Goal: Information Seeking & Learning: Learn about a topic

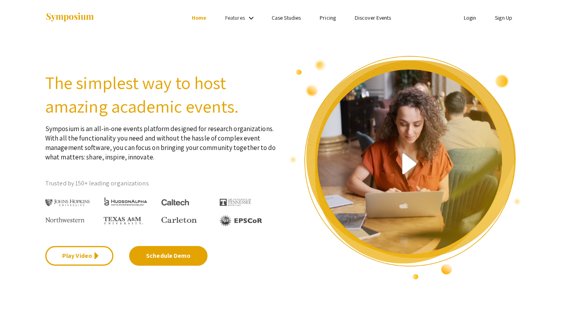
click at [382, 18] on link "Discover Events" at bounding box center [373, 17] width 37 height 7
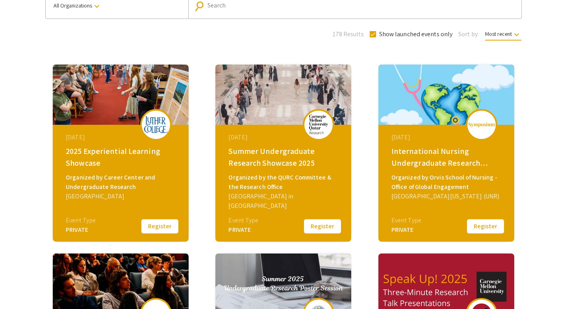
scroll to position [77, 0]
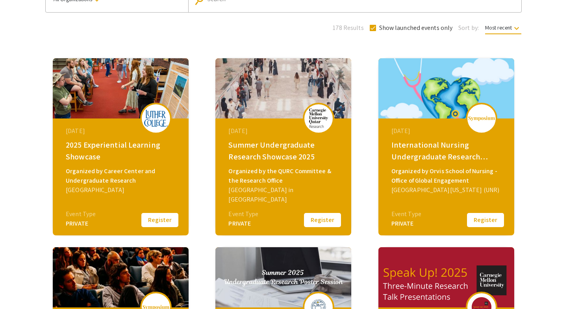
click at [289, 150] on div "Summer Undergraduate Research Showcase 2025" at bounding box center [284, 151] width 112 height 24
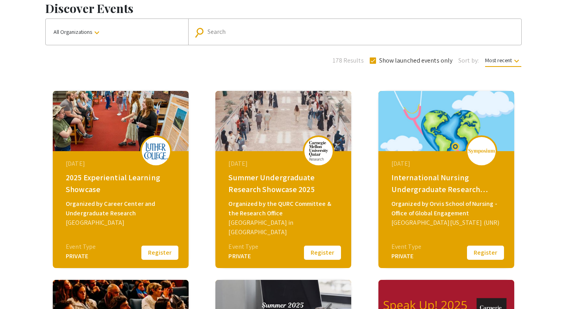
scroll to position [15, 0]
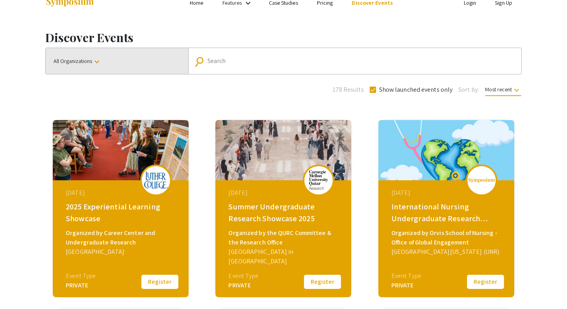
click at [93, 69] on button "All Organizations keyboard_arrow_down" at bounding box center [117, 61] width 143 height 26
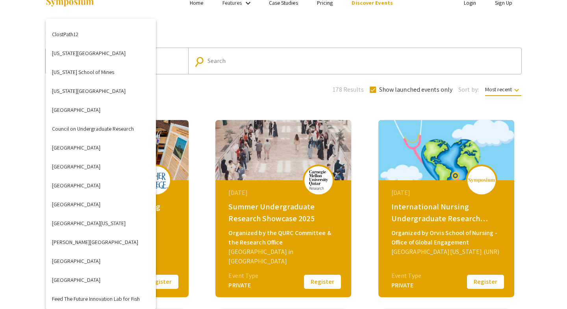
scroll to position [728, 0]
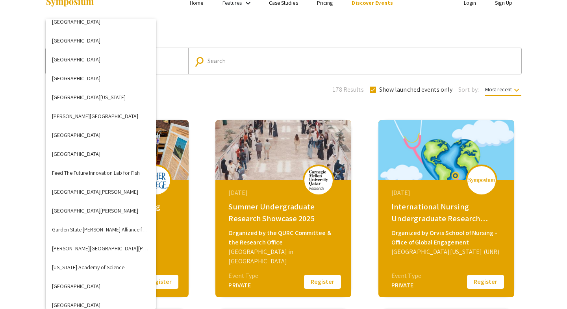
click at [261, 148] on div at bounding box center [283, 154] width 567 height 309
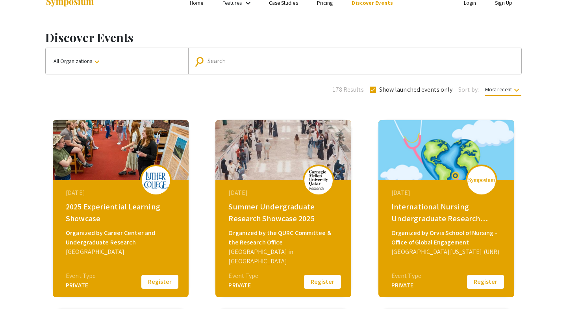
click at [293, 184] on div "[DATE] Summer Undergraduate Research Showcase 2025 Organized by the QURC Commit…" at bounding box center [284, 229] width 135 height 98
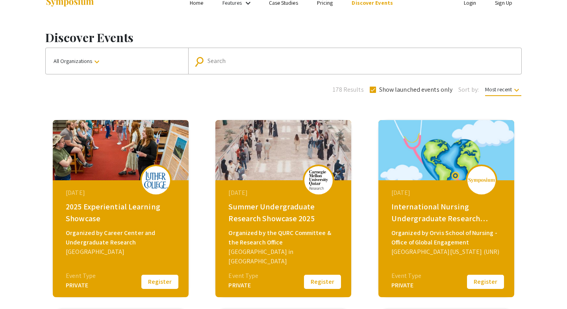
click at [243, 57] on input "Search" at bounding box center [359, 60] width 303 height 7
type input "carnegie mellon"
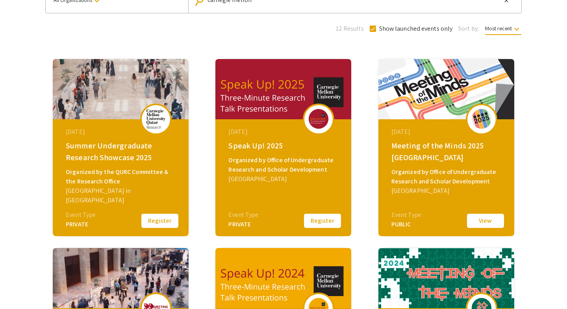
scroll to position [77, 0]
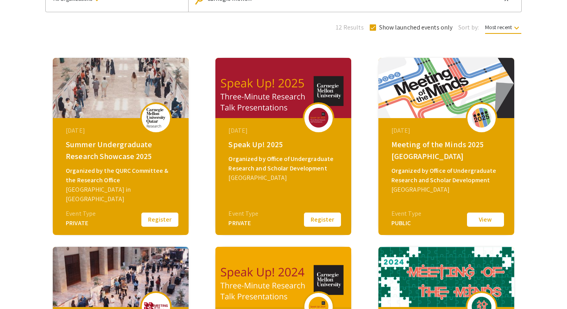
click at [307, 122] on img at bounding box center [319, 118] width 24 height 20
click at [494, 220] on button "View" at bounding box center [485, 219] width 39 height 17
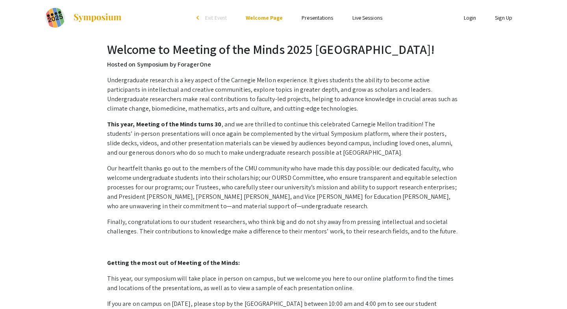
click at [308, 22] on ul "Skip navigation arrow_back_ios Exit Event Welcome Page Presentations Live Sessi…" at bounding box center [283, 17] width 157 height 35
click at [311, 18] on link "Presentations" at bounding box center [317, 17] width 31 height 7
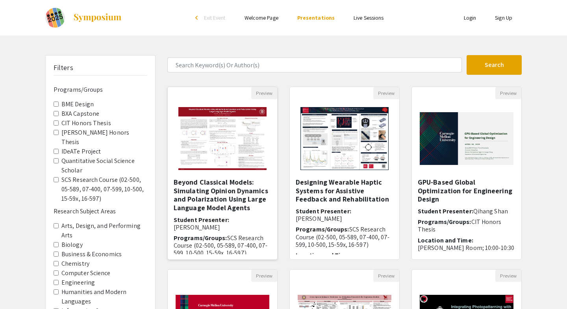
click at [255, 152] on img "Open Presentation <p>Beyond Classical Models: Simulating Opinion Dynamics and P…" at bounding box center [222, 138] width 104 height 79
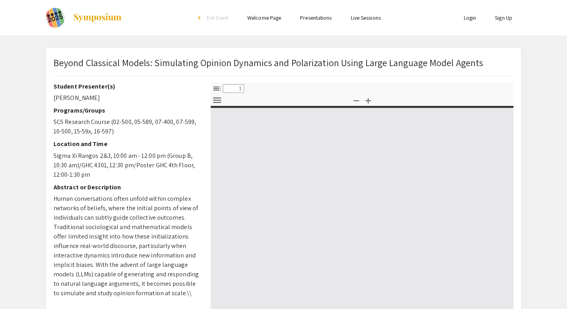
select select "custom"
type input "0"
select select "custom"
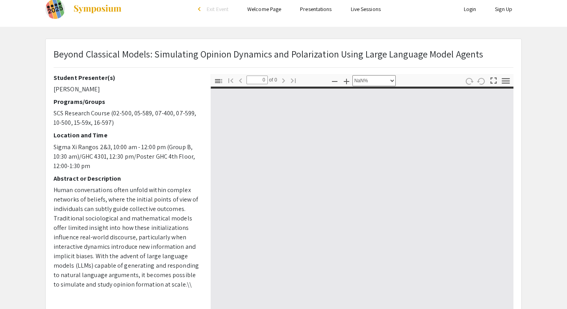
type input "1"
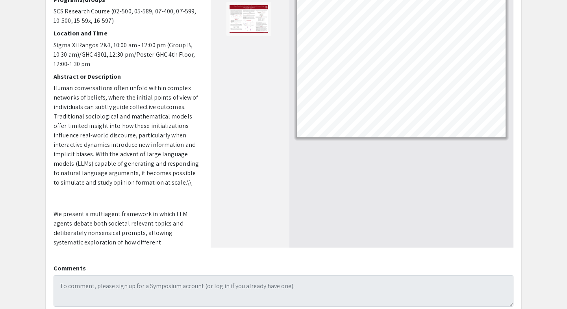
scroll to position [50, 0]
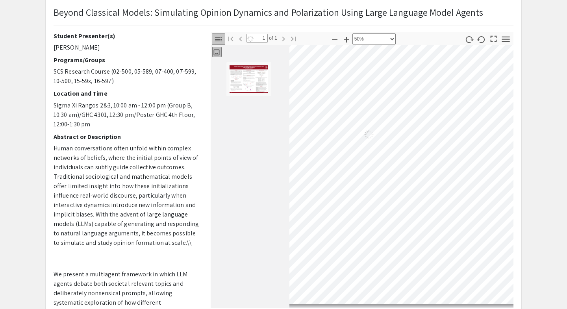
select select "custom"
click at [100, 189] on div "Student Presenter(s) [PERSON_NAME] Programs/Groups SCS Research Course (02-500,…" at bounding box center [284, 170] width 472 height 276
